Goal: Transaction & Acquisition: Subscribe to service/newsletter

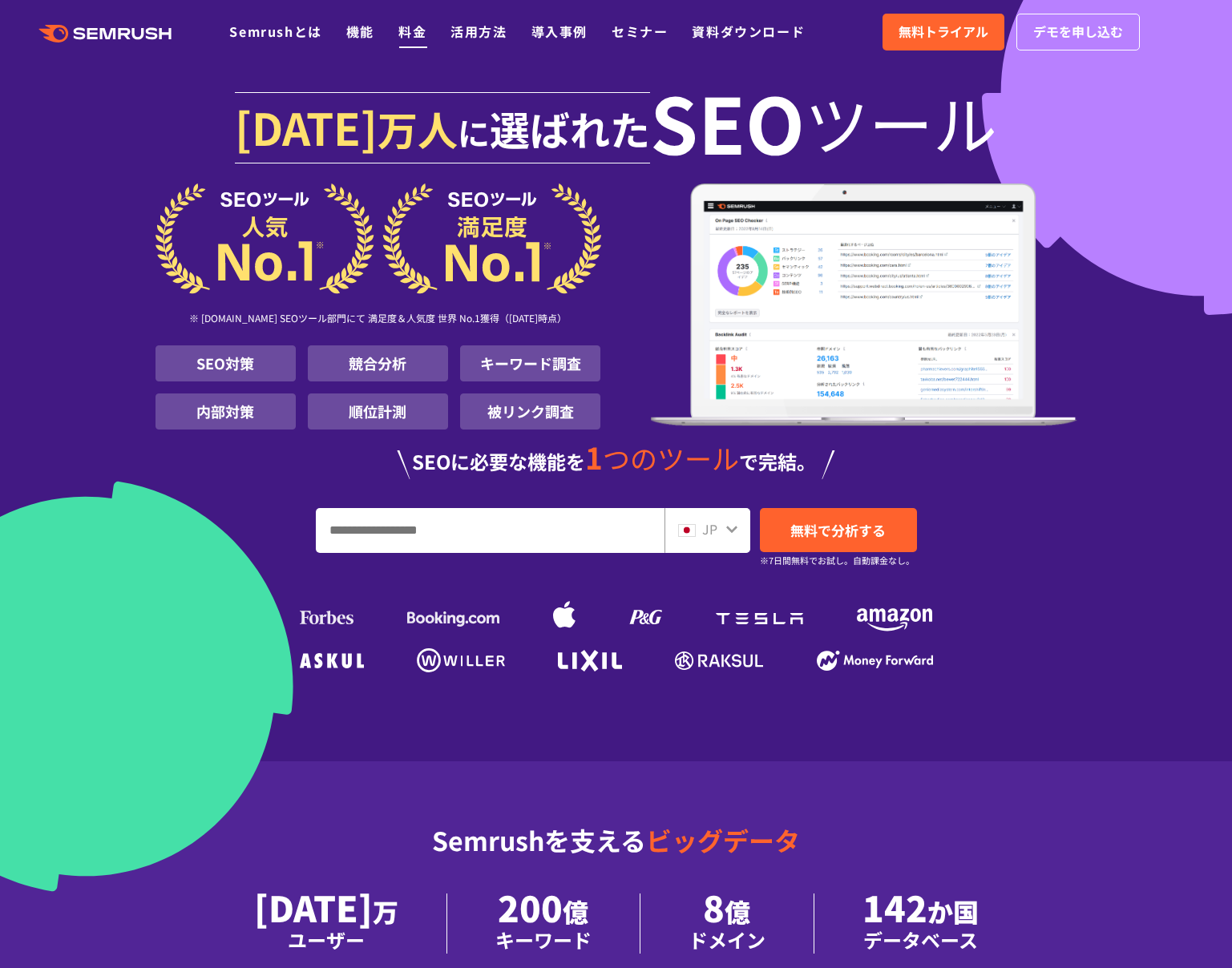
click at [425, 33] on link "料金" at bounding box center [412, 31] width 28 height 19
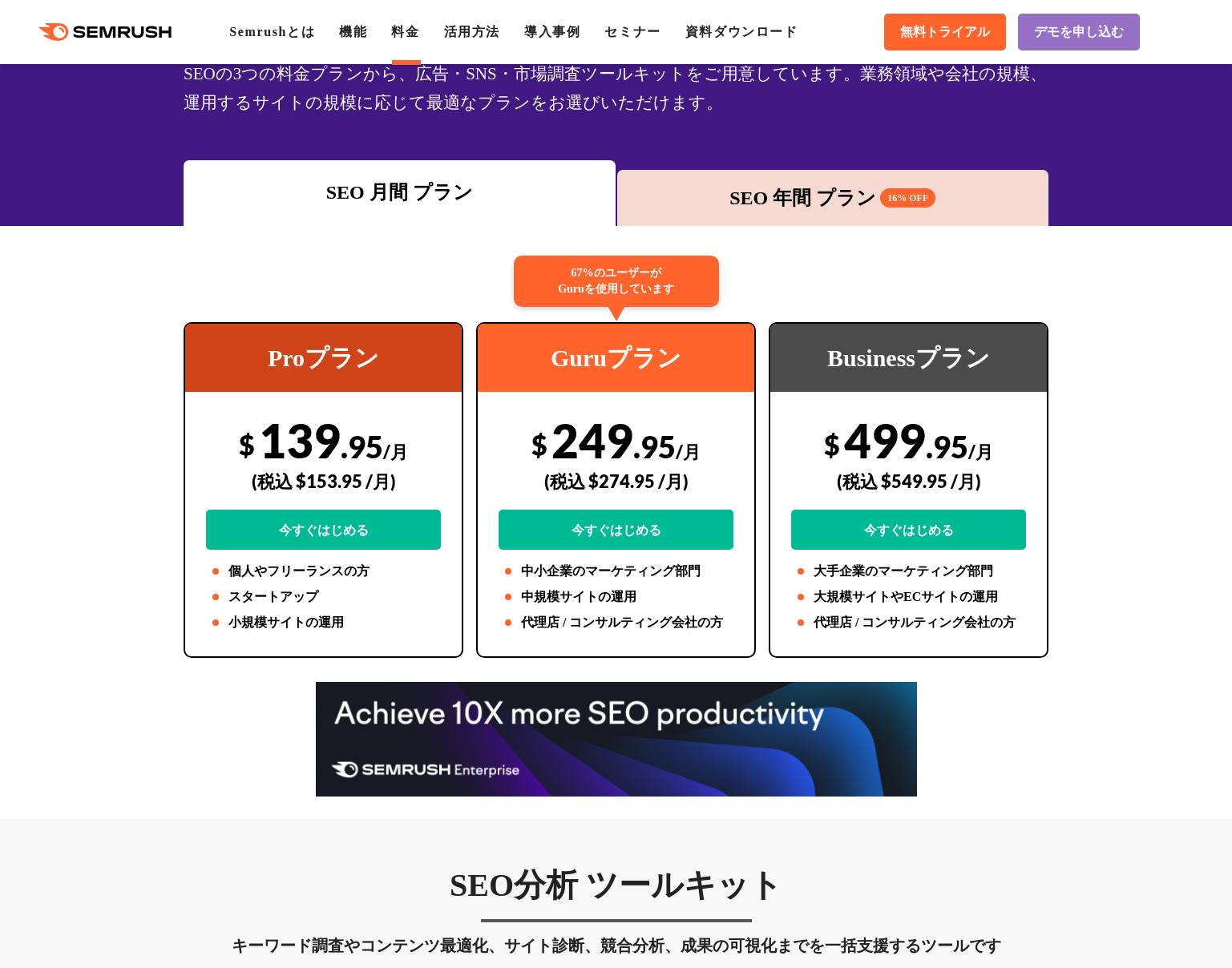
scroll to position [140, 0]
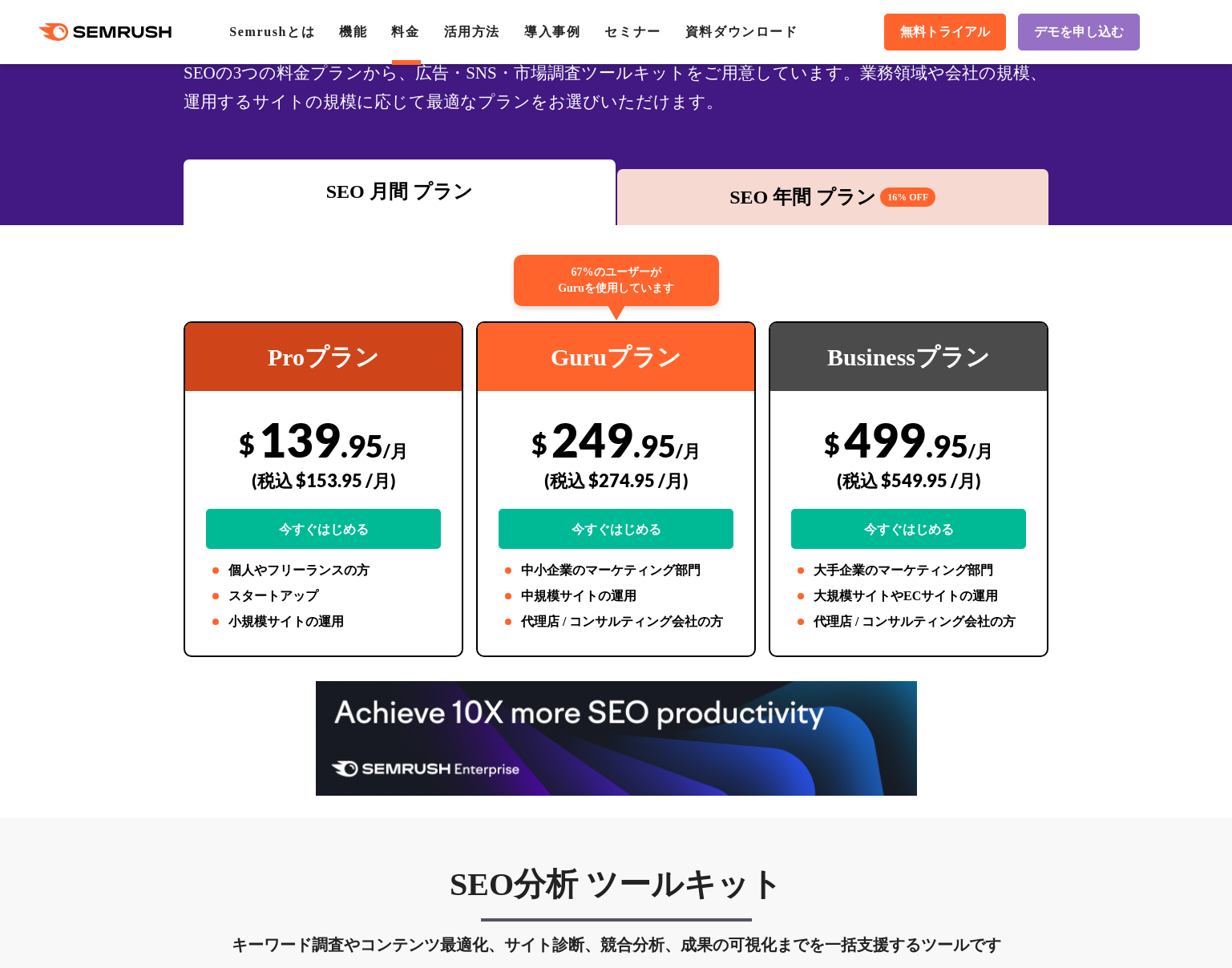
click at [613, 468] on div "(税込 $274.95 /月)" at bounding box center [616, 480] width 235 height 57
drag, startPoint x: 258, startPoint y: 438, endPoint x: 383, endPoint y: 443, distance: 125.1
click at [383, 443] on div "$ 139 .95 /月 (税込 $153.95 /月) 今すぐはじめる" at bounding box center [323, 480] width 235 height 138
click at [383, 443] on span "/月" at bounding box center [396, 450] width 25 height 21
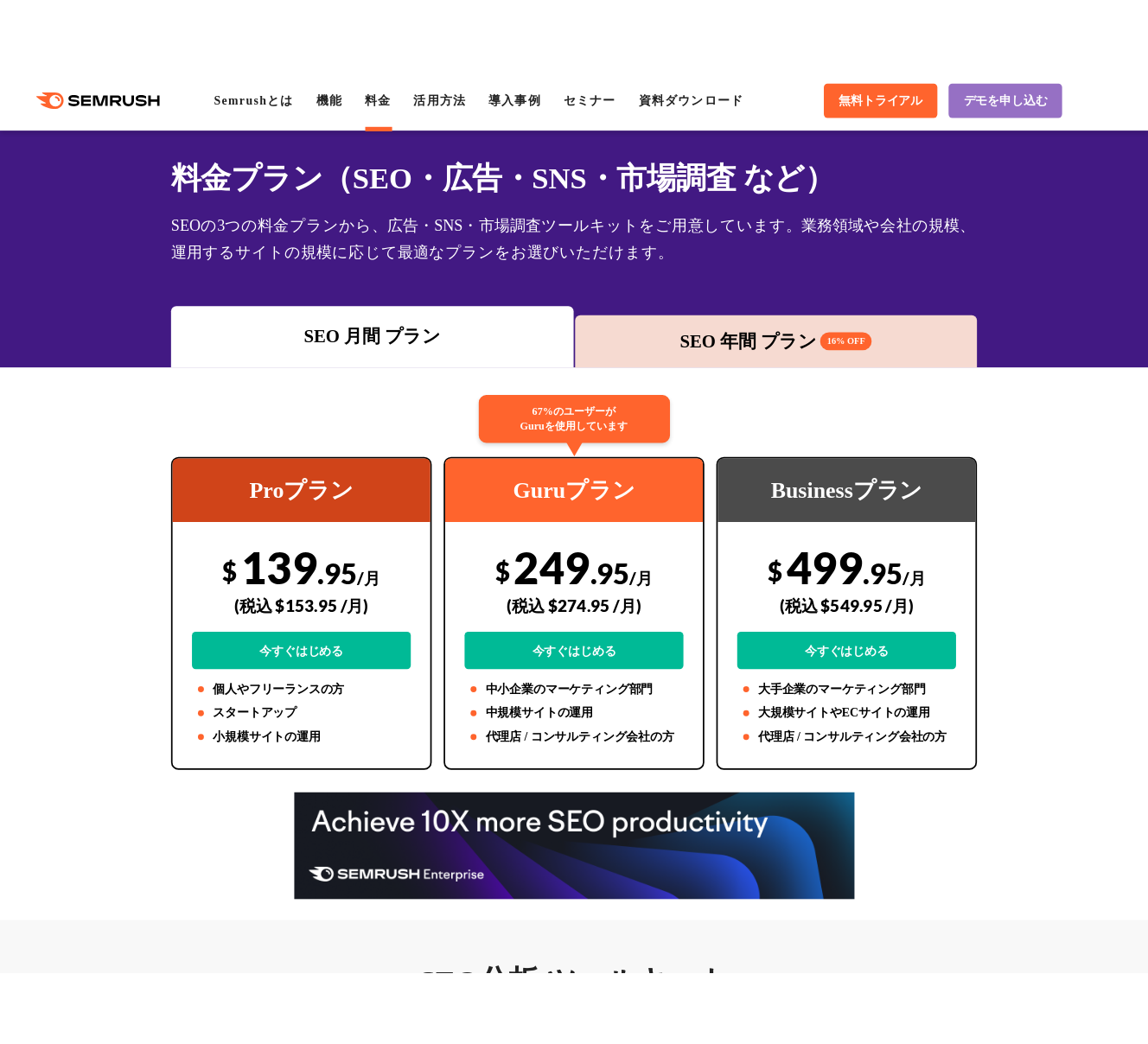
scroll to position [0, 0]
